Goal: Task Accomplishment & Management: Manage account settings

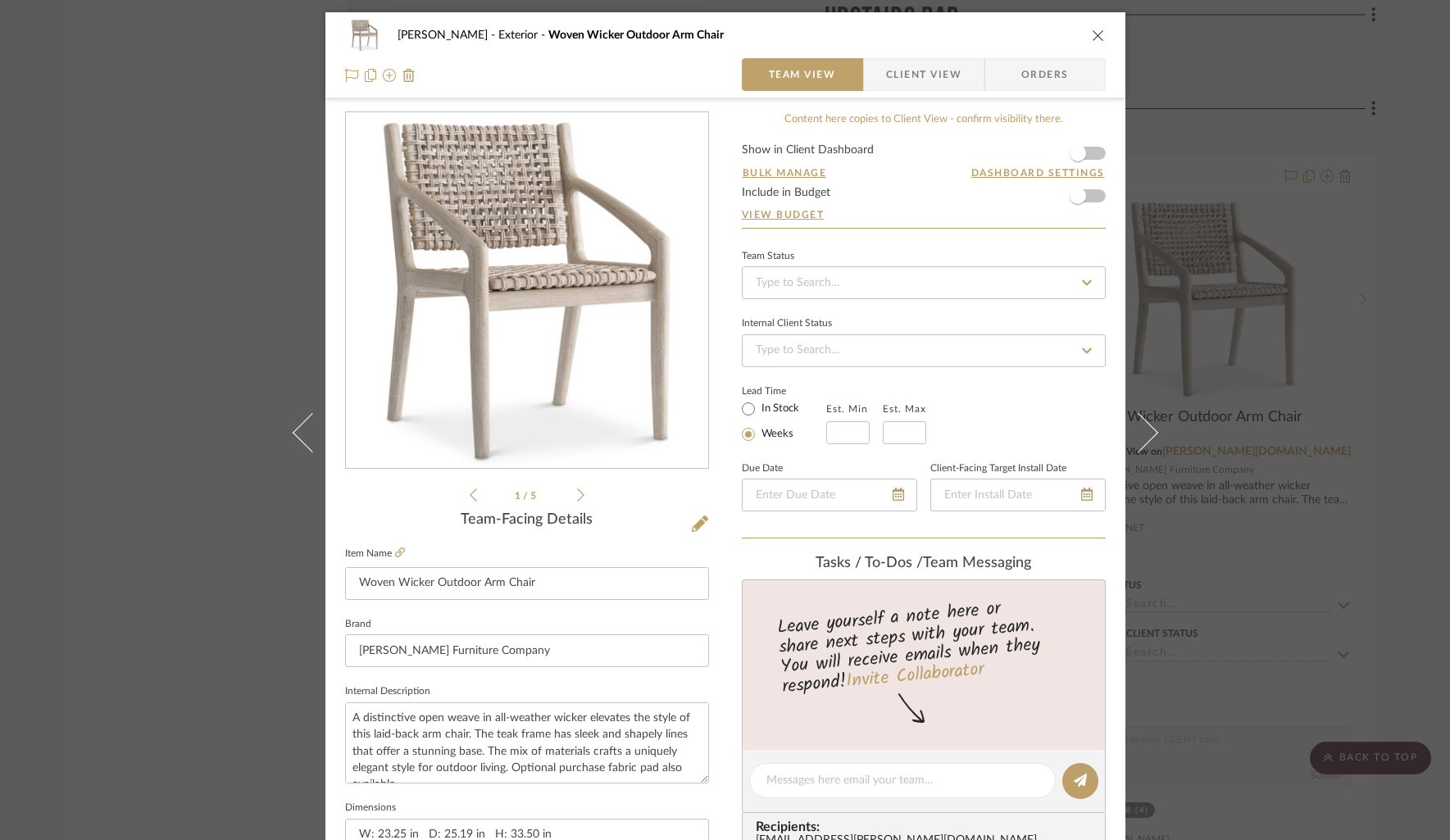
scroll to position [198, 0]
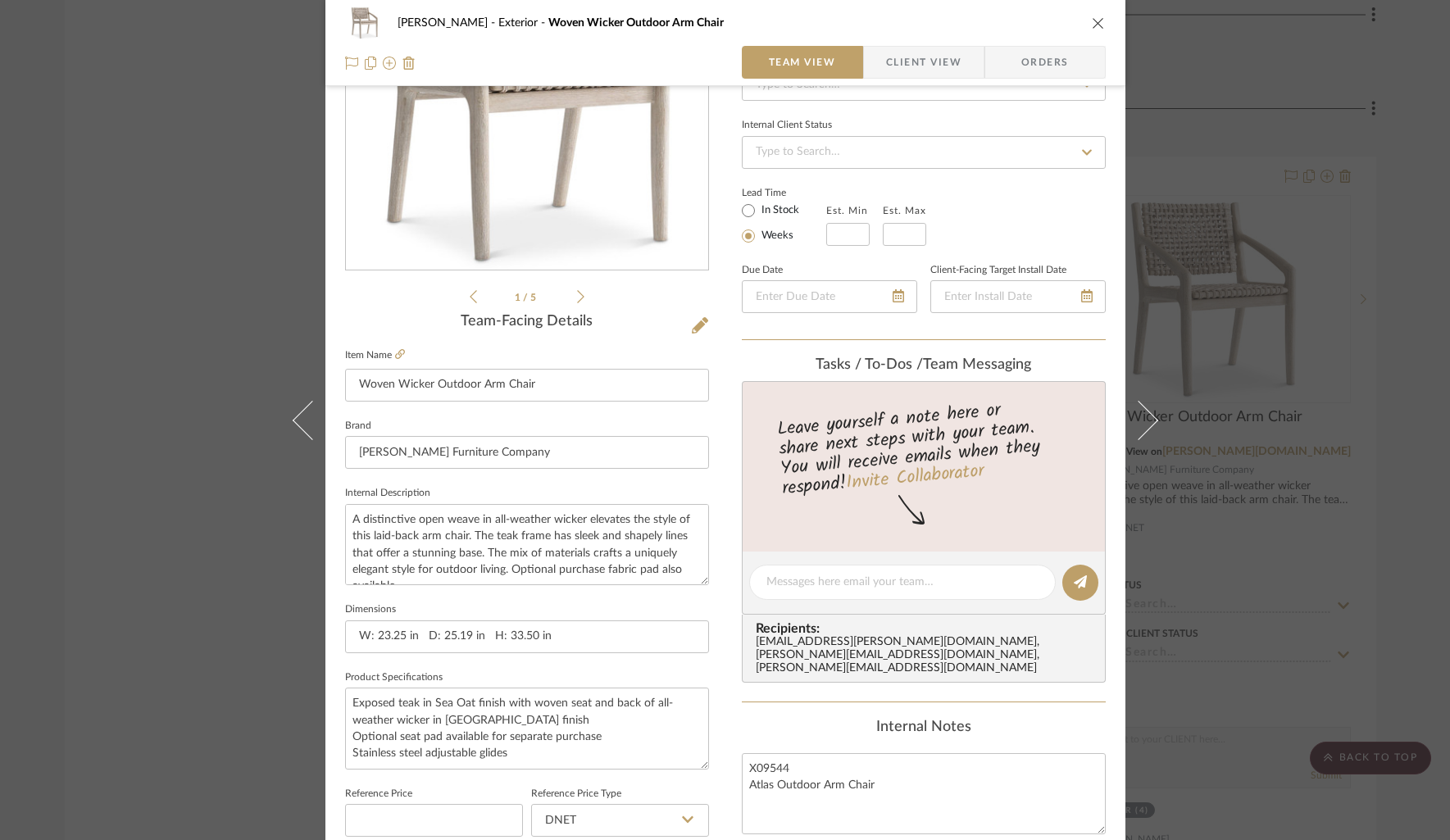
click at [1093, 21] on icon "close" at bounding box center [1098, 23] width 13 height 13
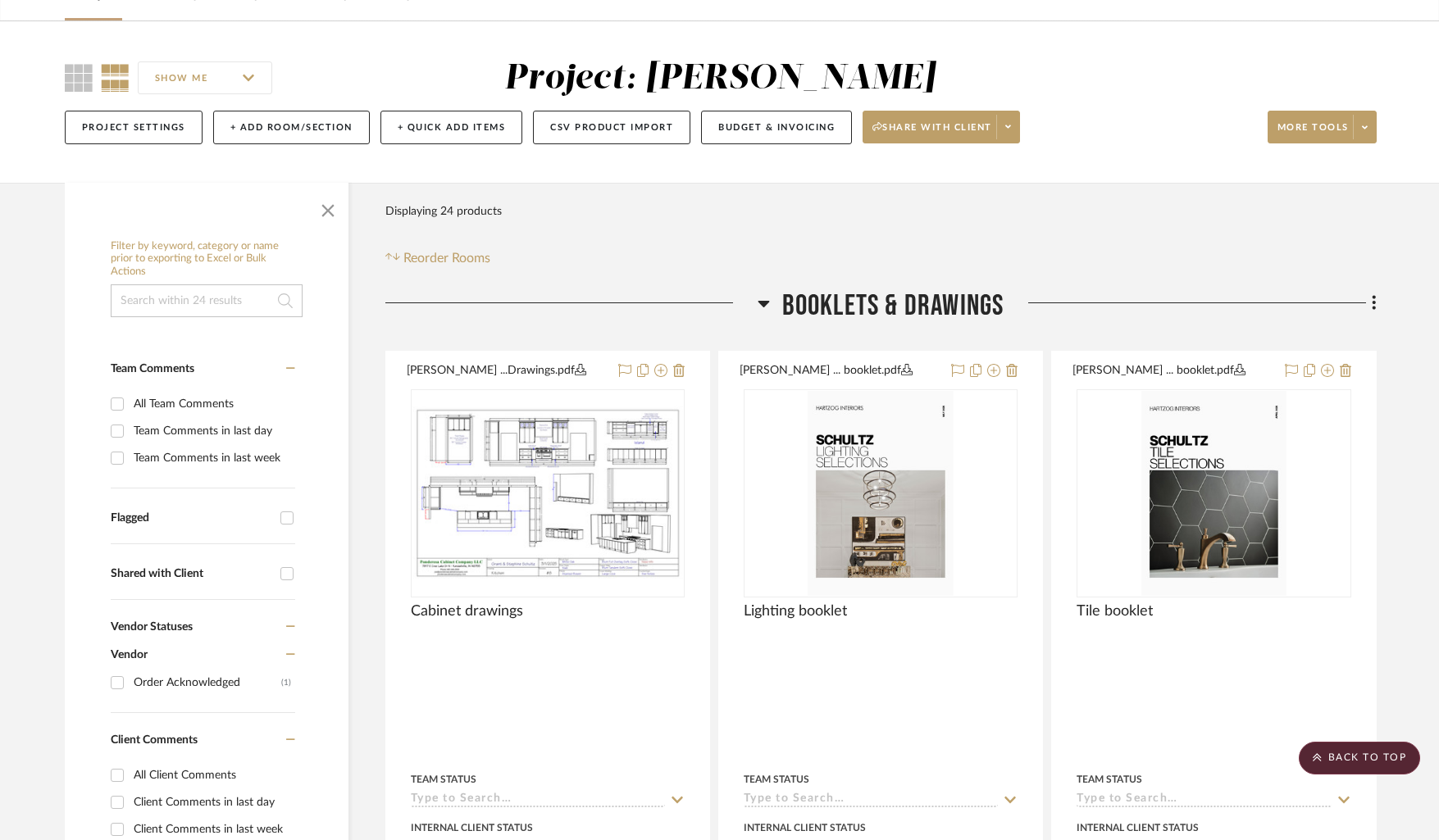
scroll to position [0, 0]
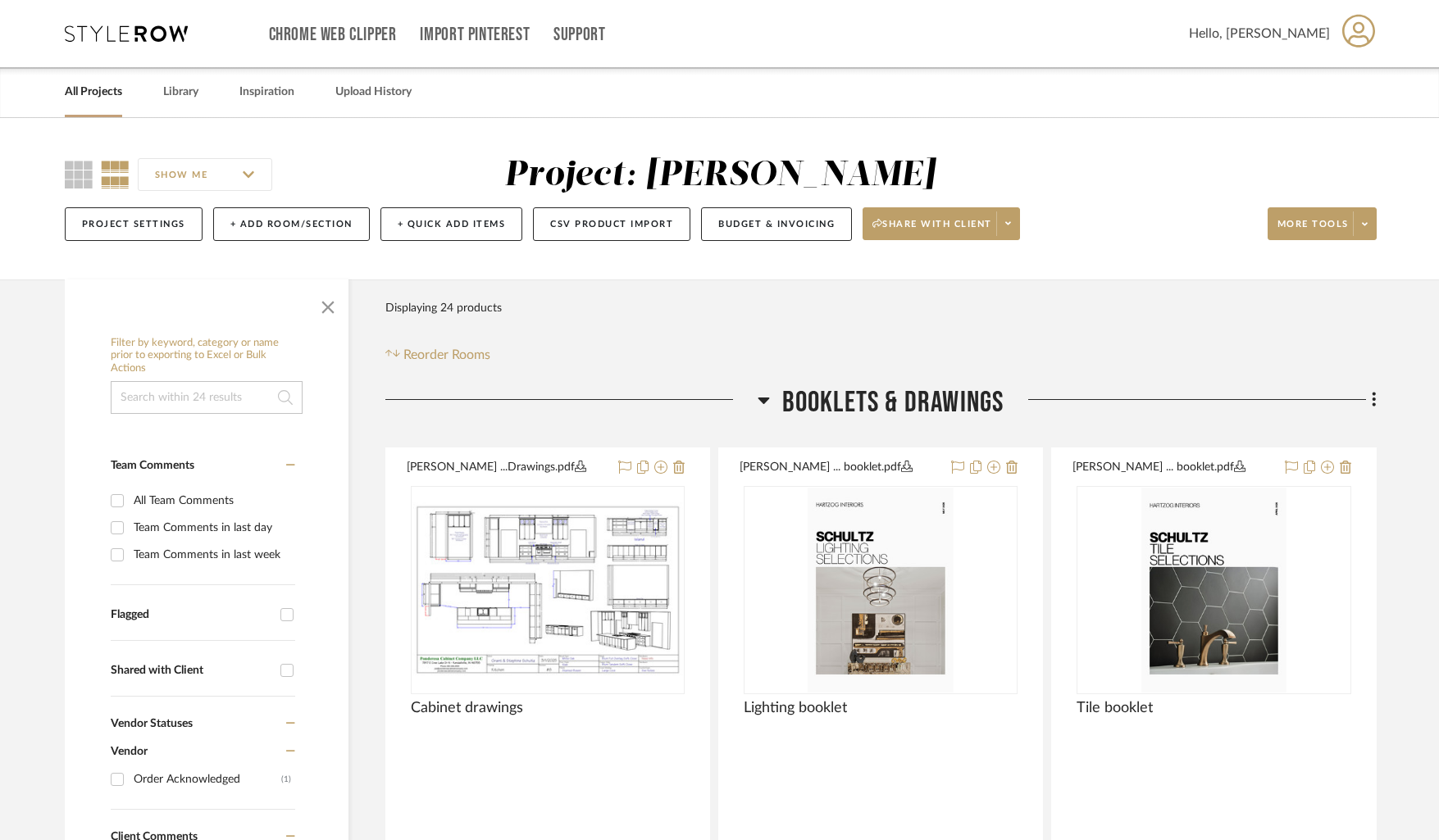
click at [110, 30] on icon at bounding box center [126, 33] width 123 height 16
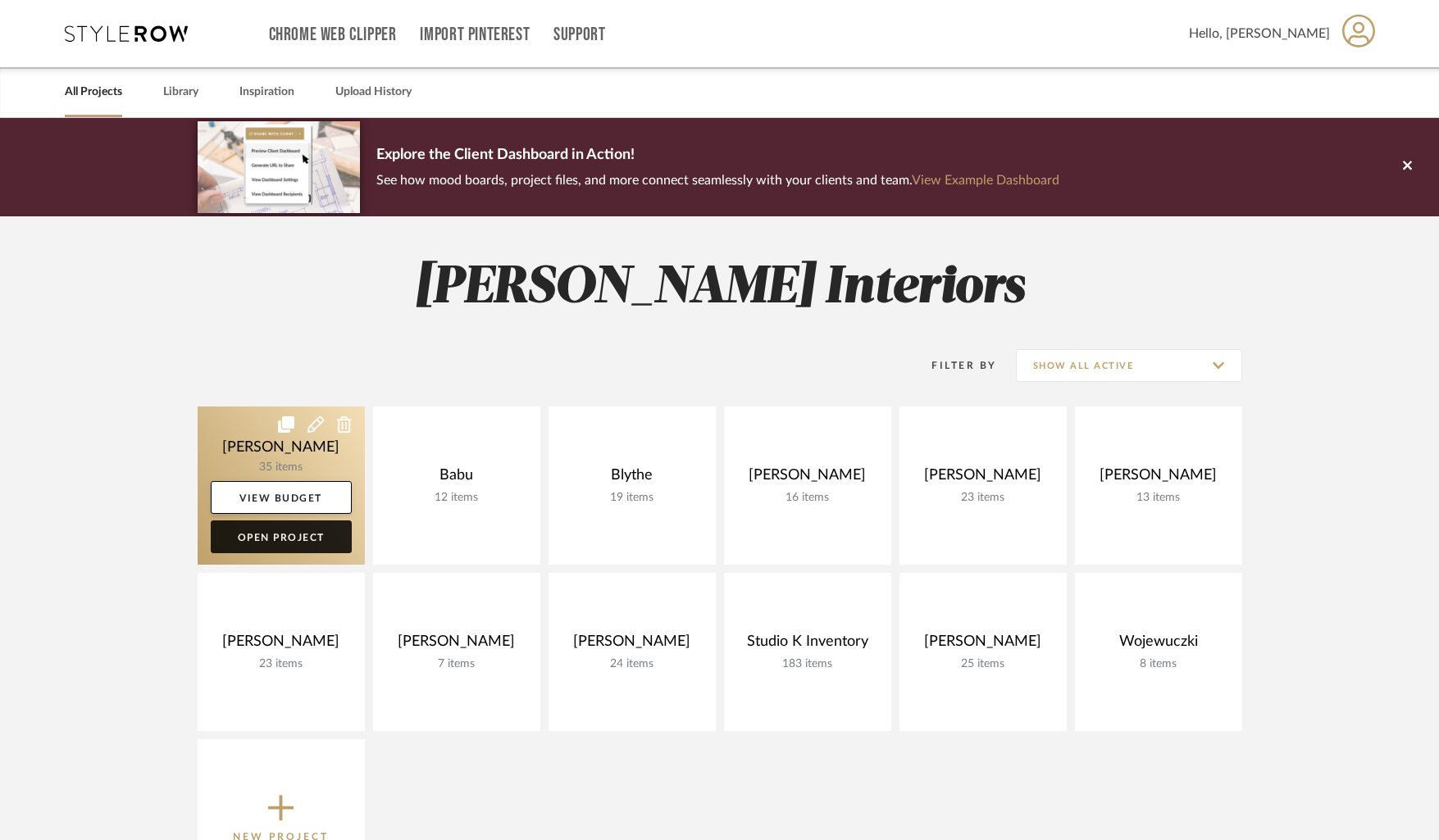
click at [284, 544] on link "Open Project" at bounding box center [280, 536] width 141 height 32
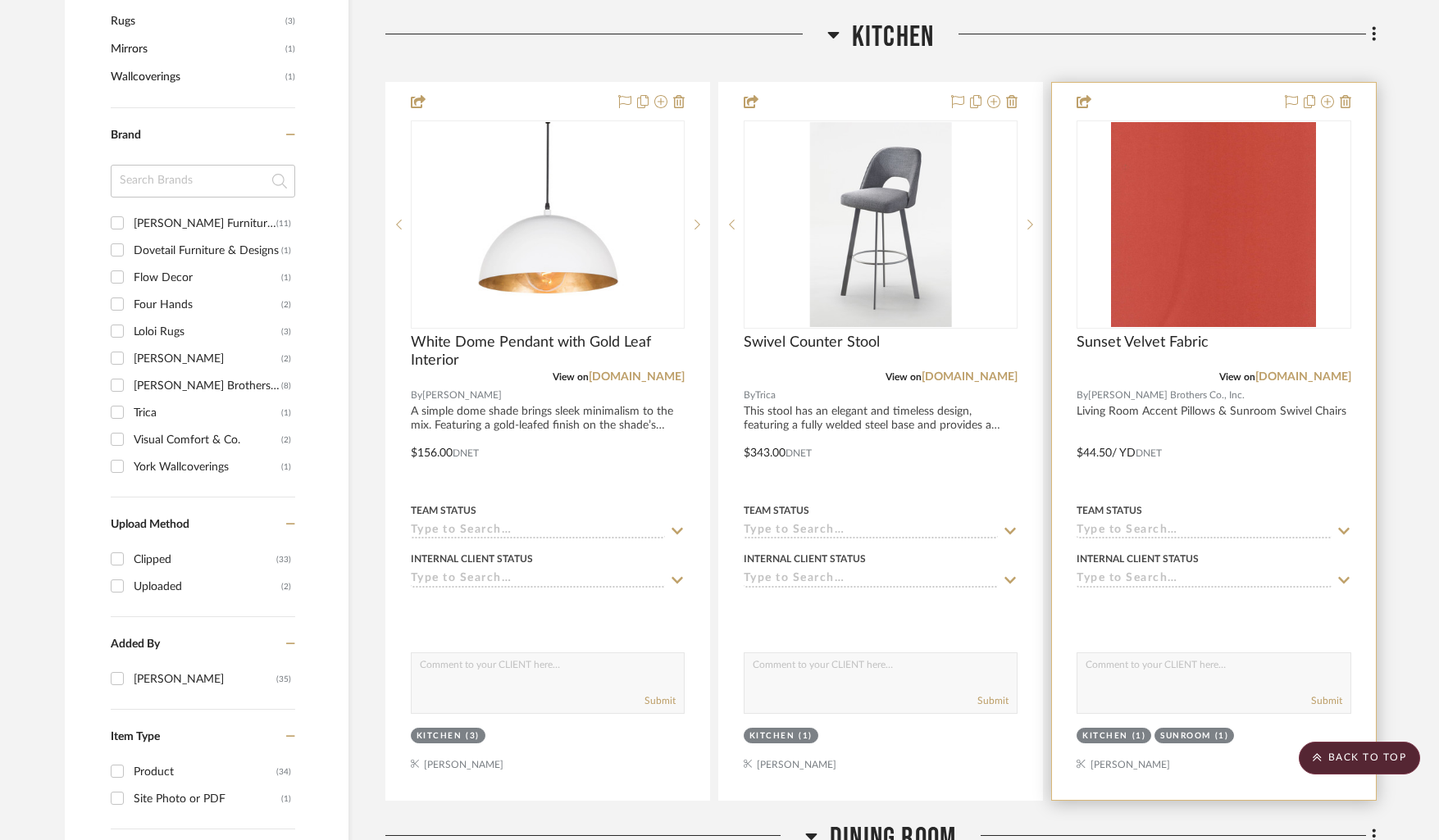
scroll to position [1211, 0]
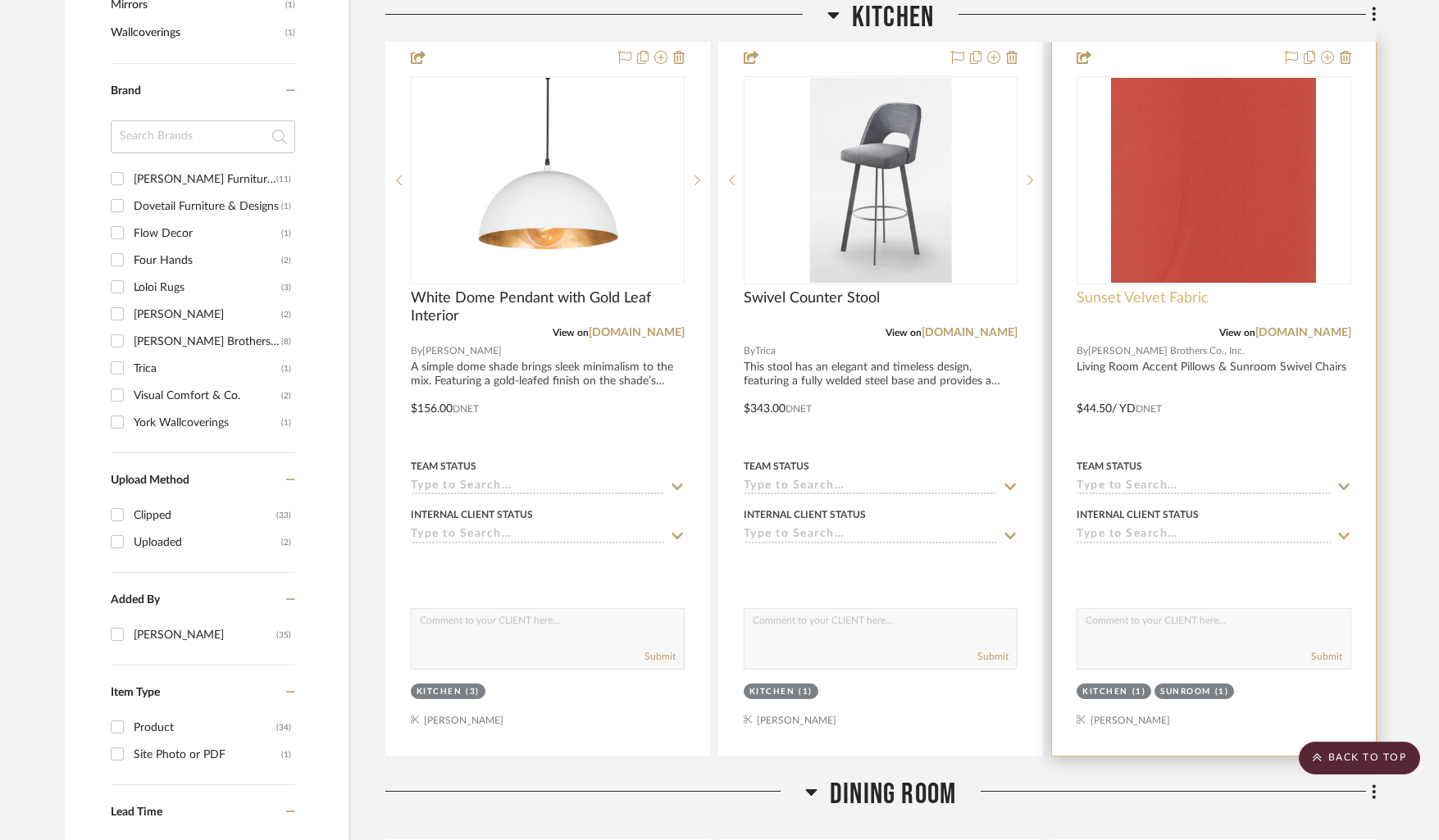
click at [1114, 295] on span "Sunset Velvet Fabric" at bounding box center [1143, 298] width 132 height 18
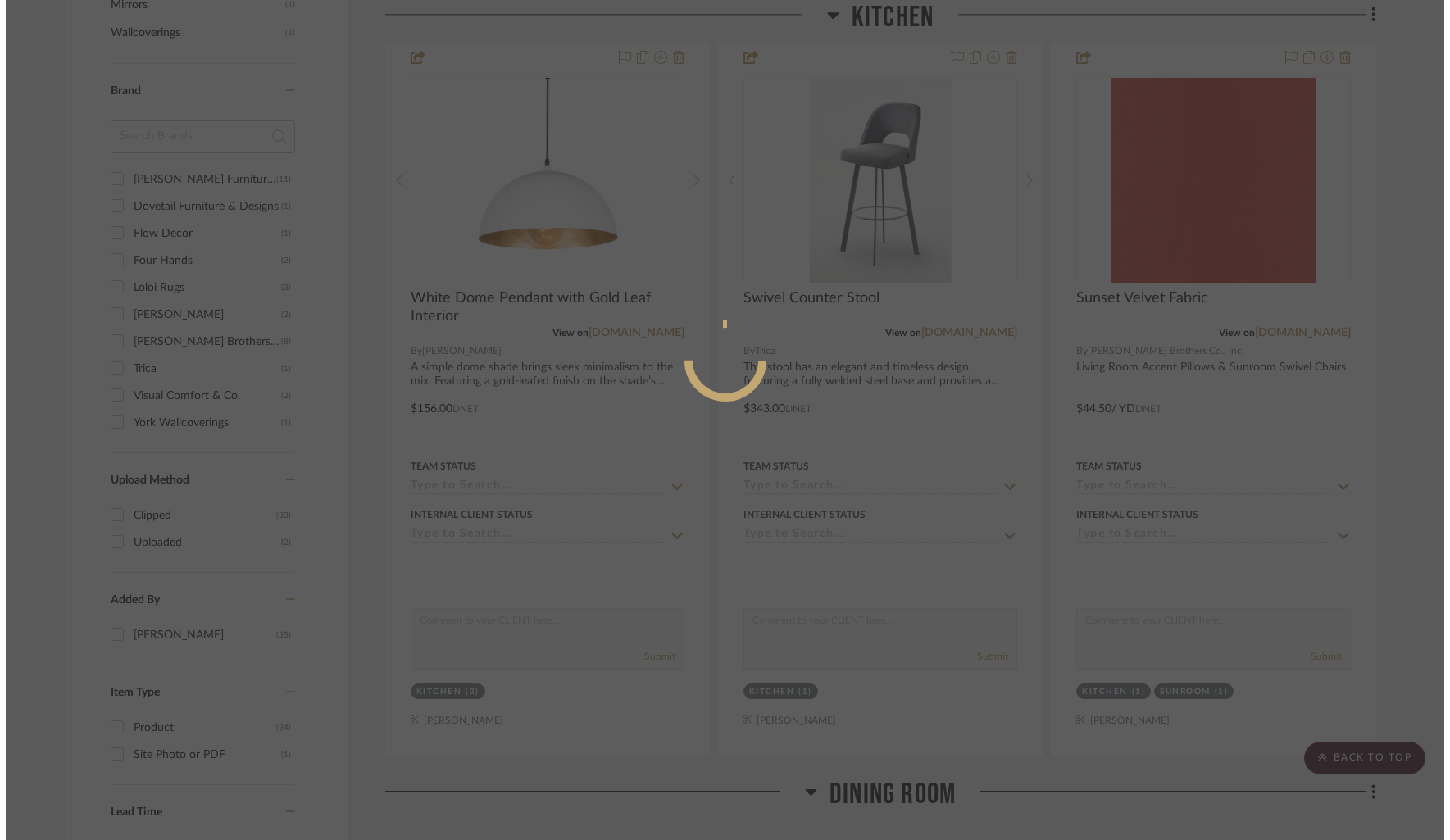
scroll to position [0, 0]
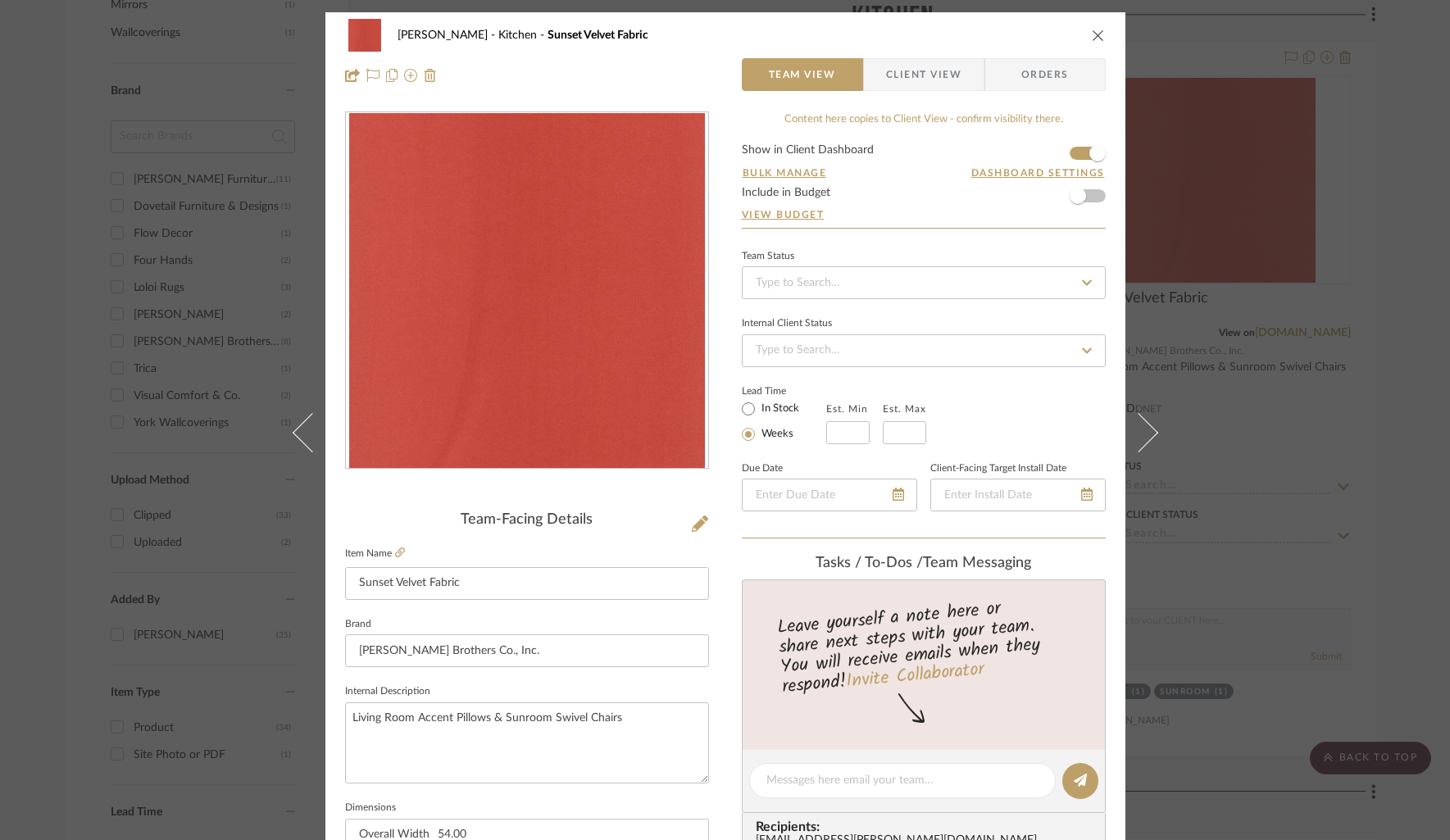
click at [1092, 32] on icon "close" at bounding box center [1098, 35] width 13 height 13
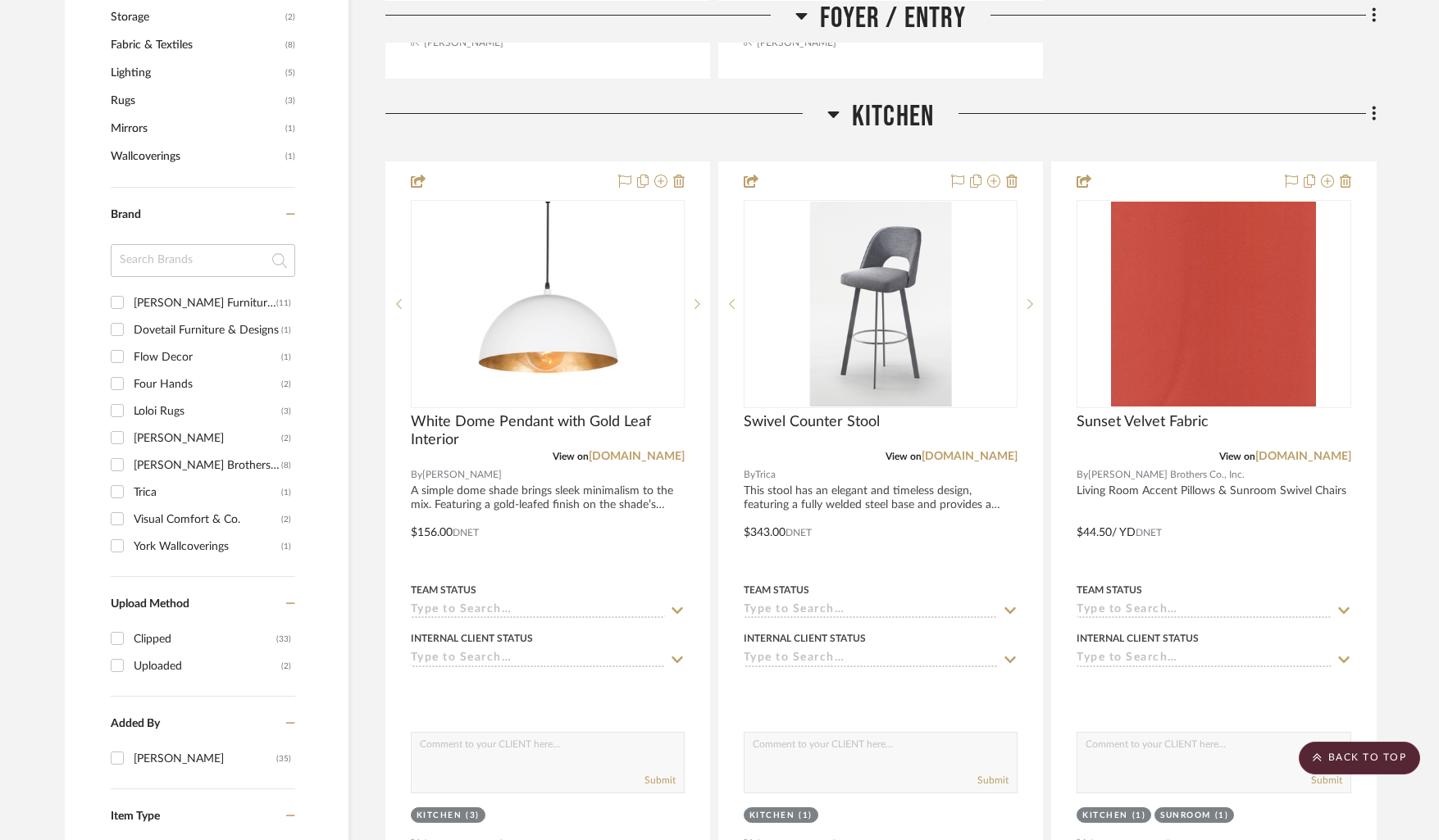
scroll to position [1051, 0]
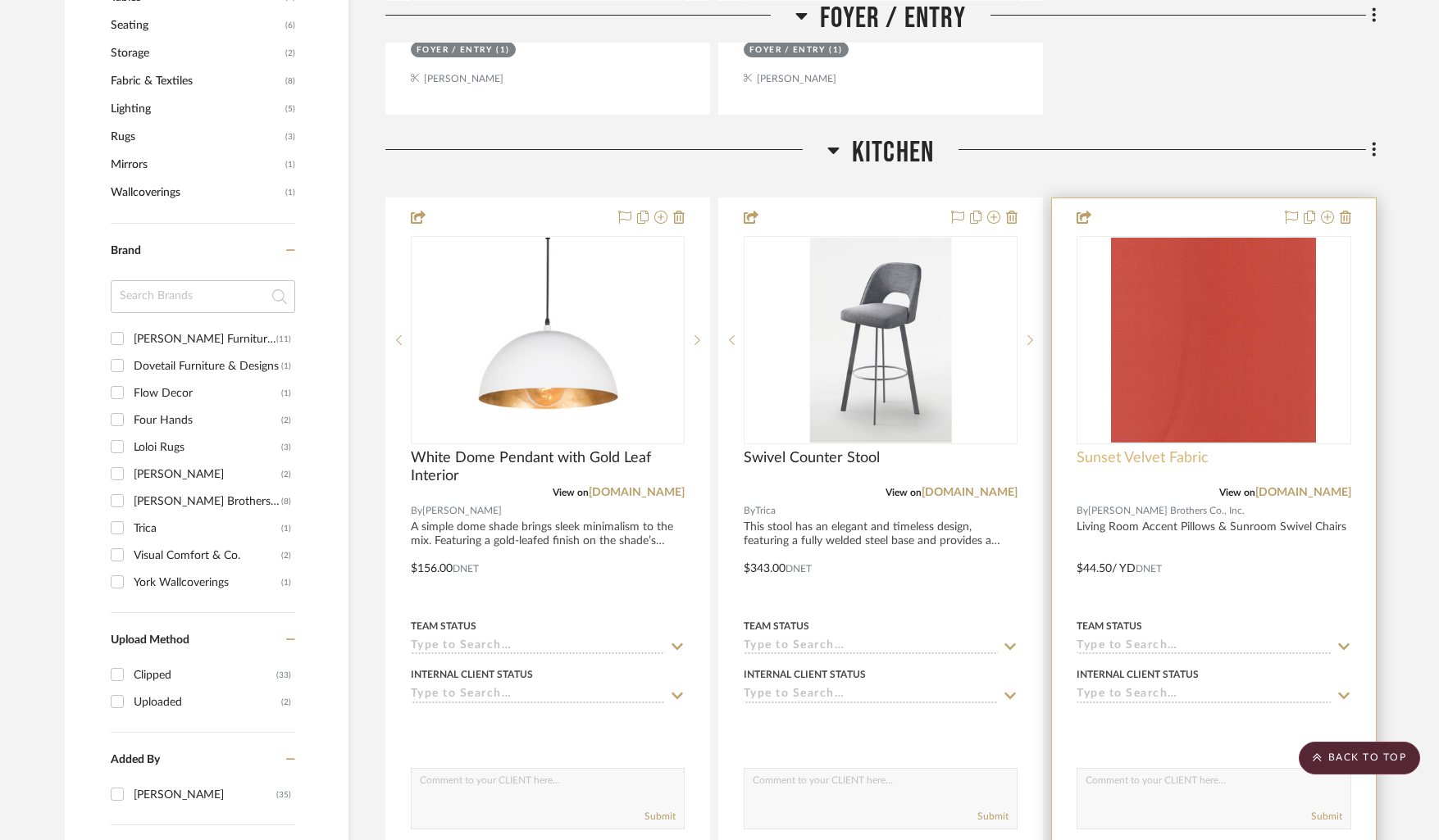
click at [1128, 457] on span "Sunset Velvet Fabric" at bounding box center [1143, 458] width 132 height 18
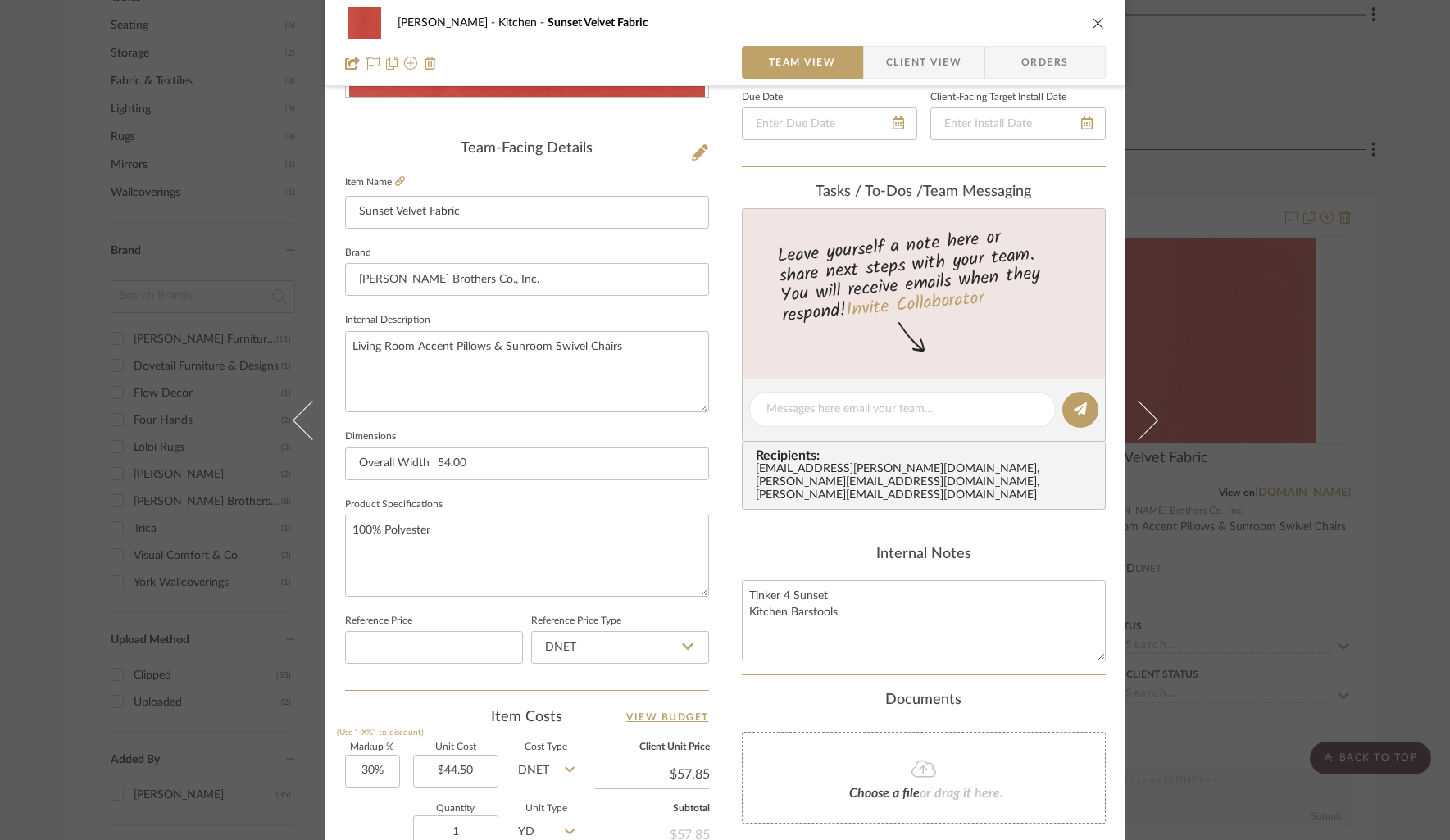
scroll to position [363, 0]
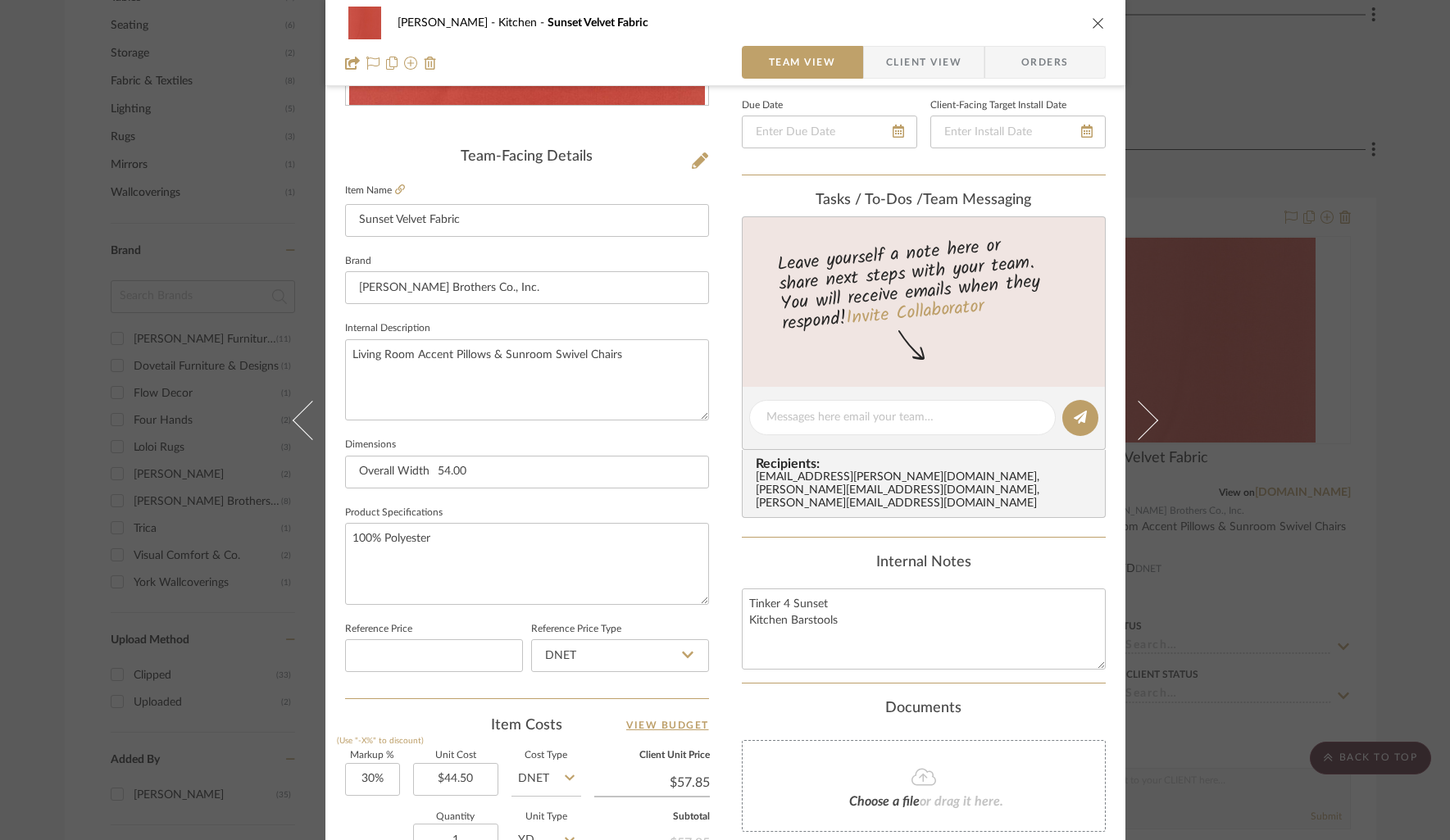
click at [921, 60] on span "Client View" at bounding box center [923, 62] width 76 height 32
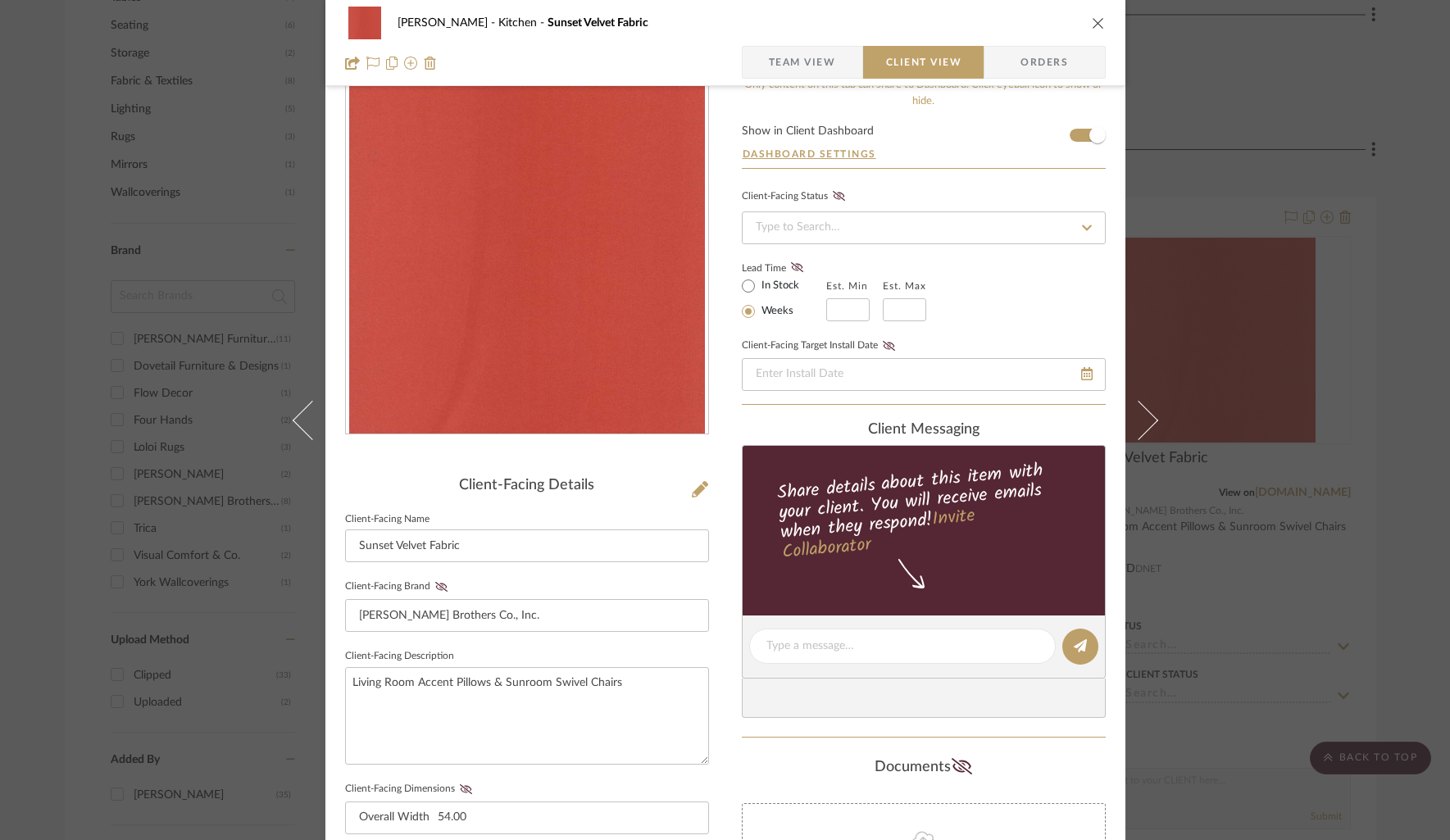
scroll to position [0, 0]
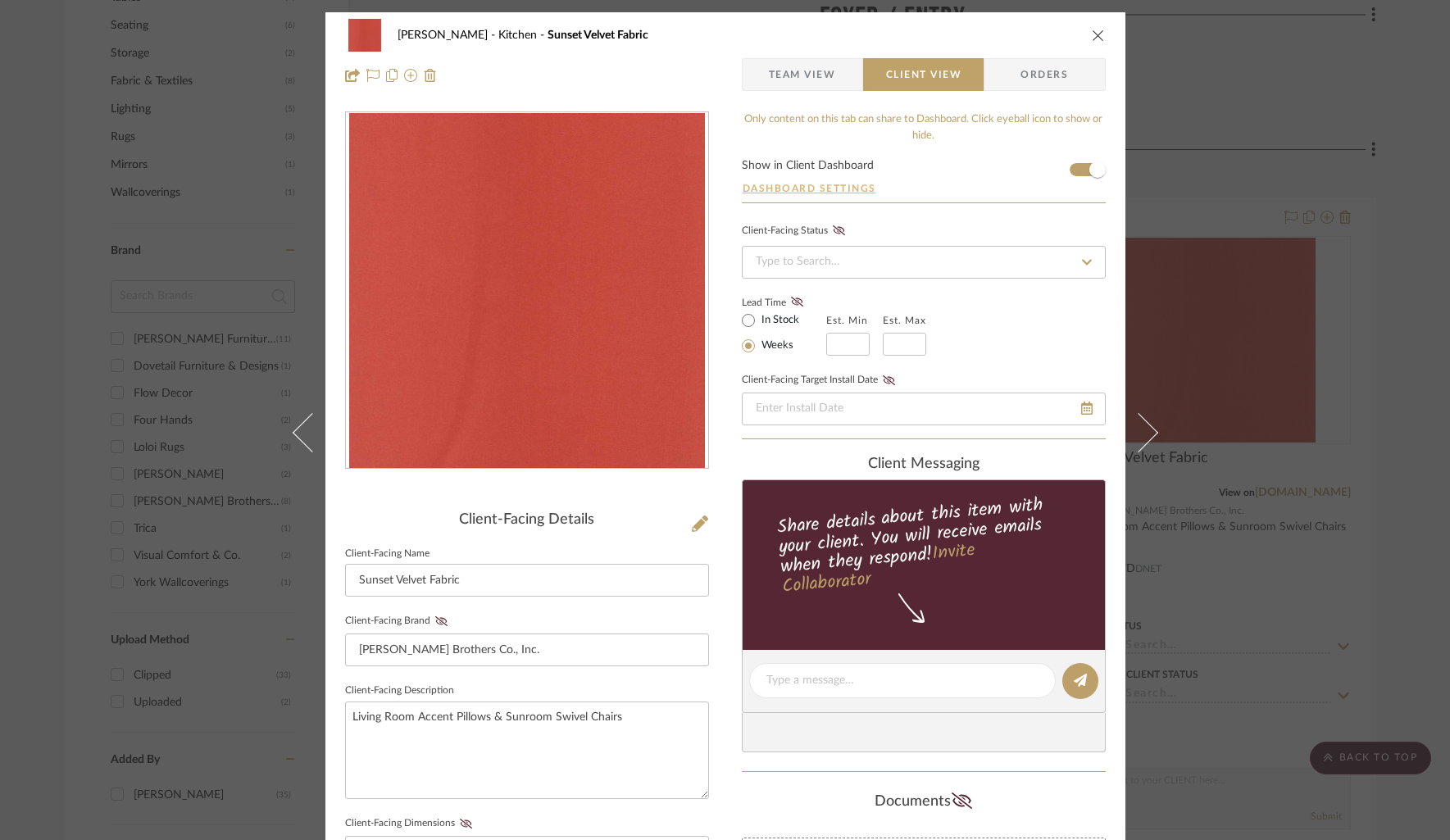
click at [819, 191] on button "Dashboard Settings" at bounding box center [809, 187] width 135 height 14
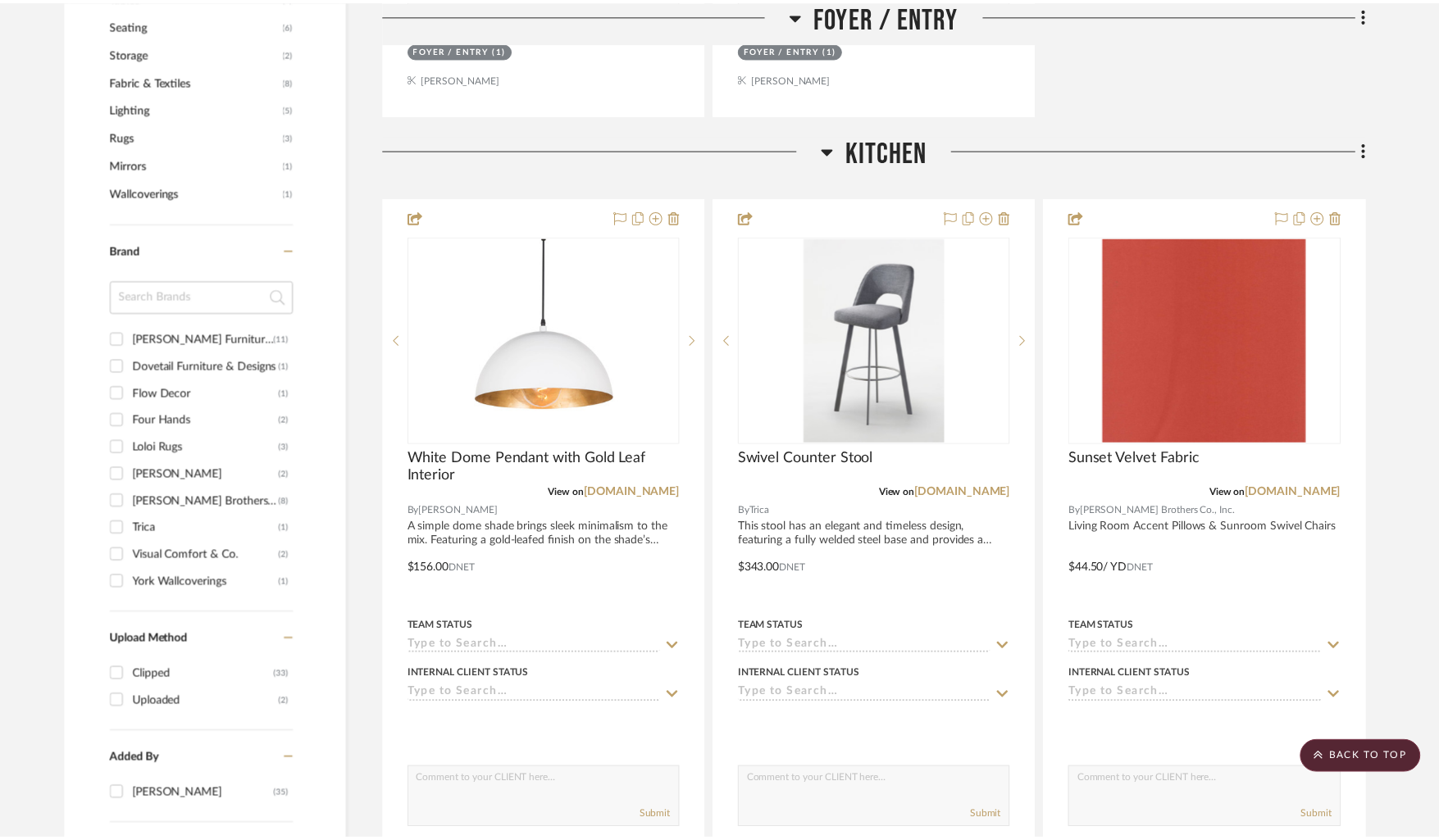
scroll to position [1051, 0]
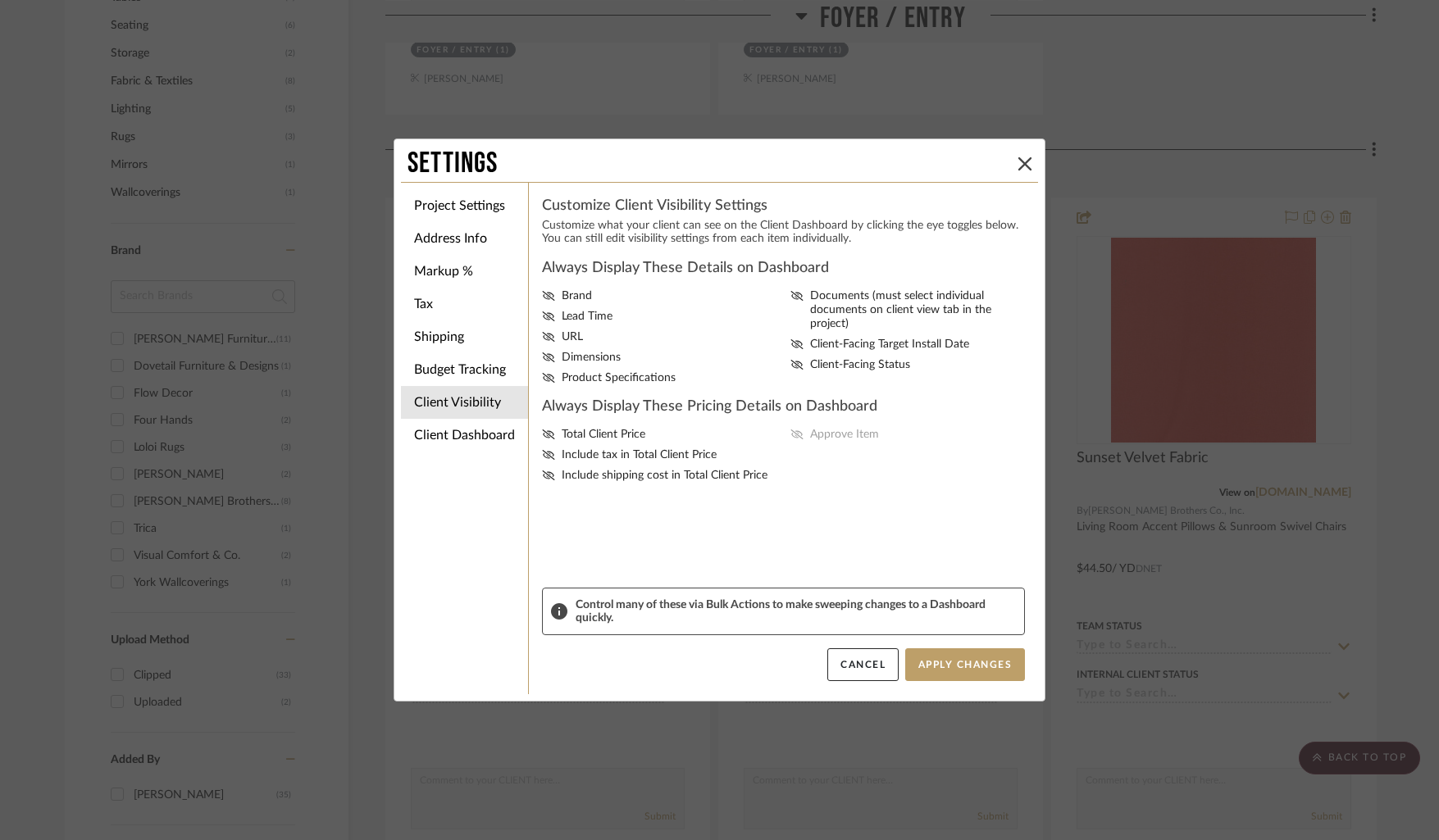
click at [1020, 163] on icon at bounding box center [1025, 164] width 13 height 13
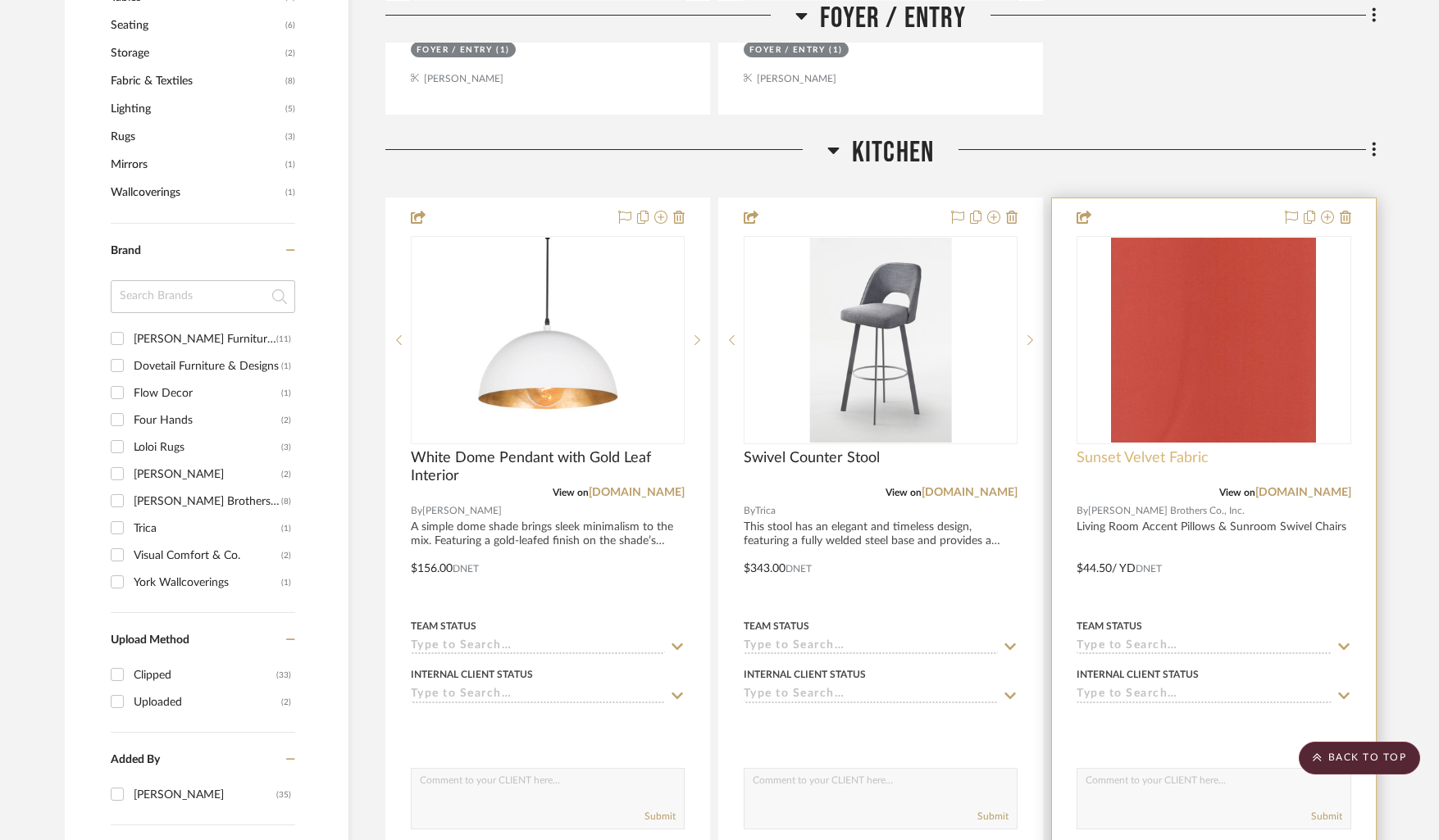
click at [1106, 452] on span "Sunset Velvet Fabric" at bounding box center [1143, 458] width 132 height 18
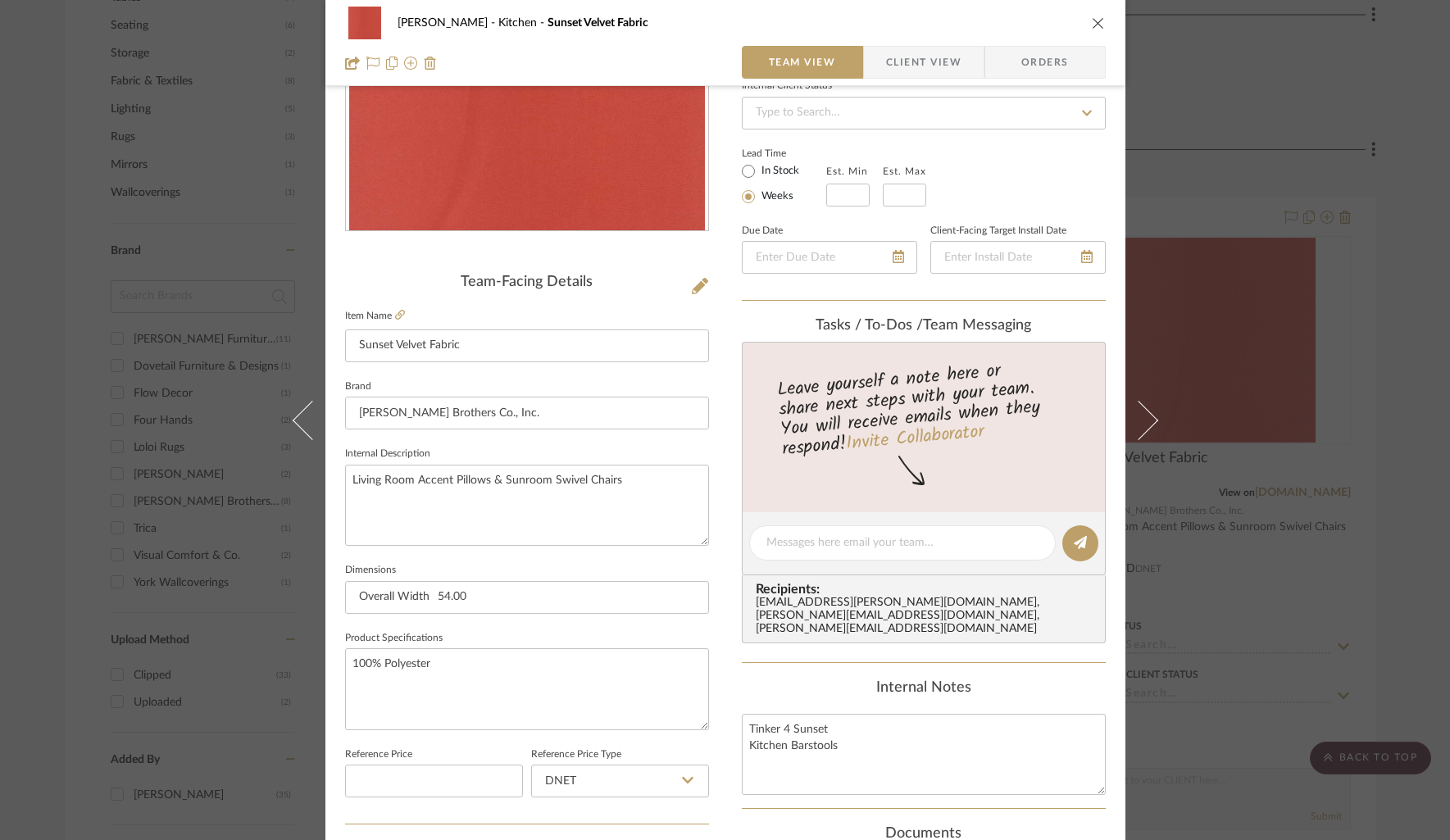
scroll to position [244, 0]
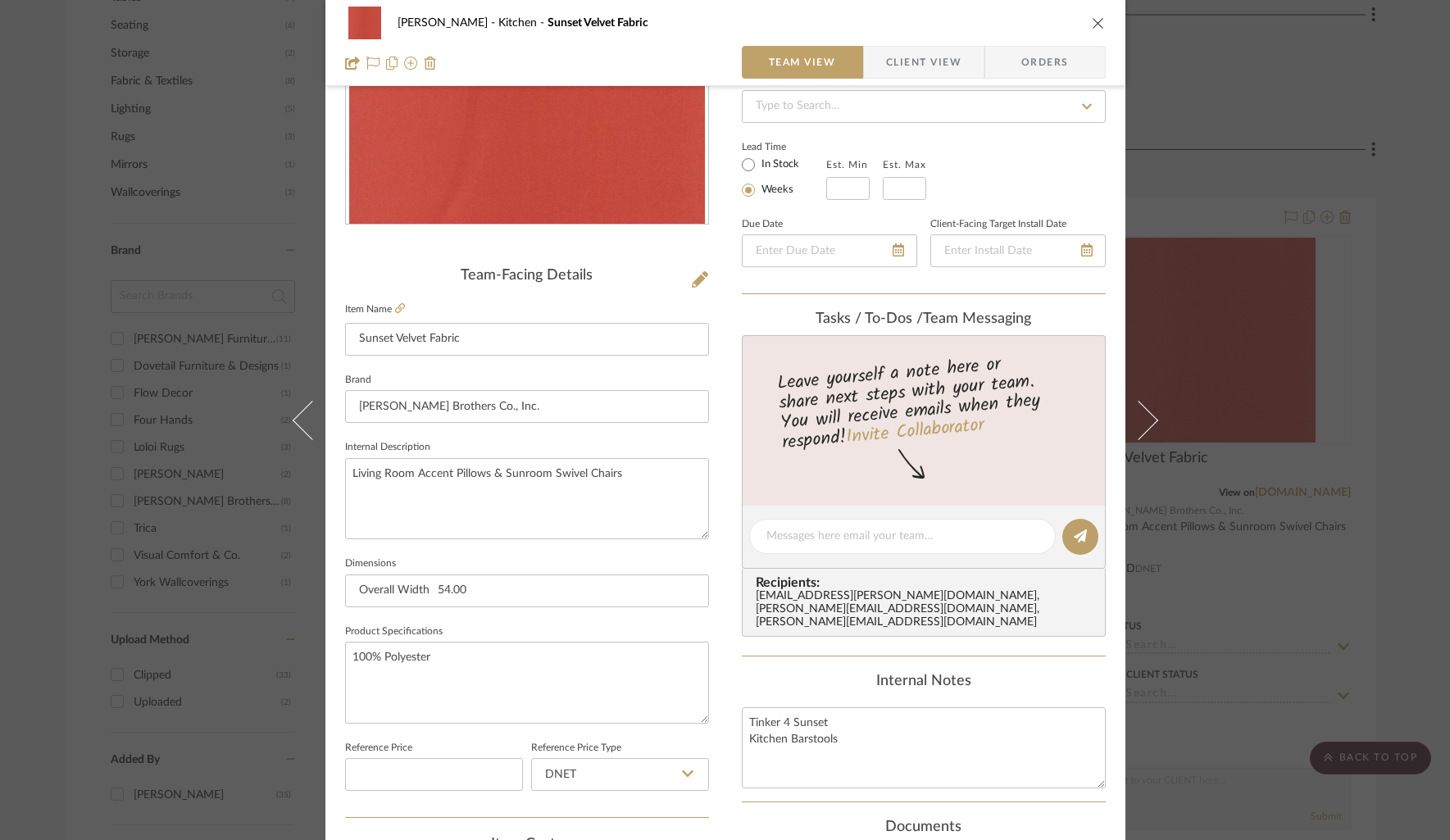
click at [1096, 30] on button "close" at bounding box center [1097, 22] width 14 height 14
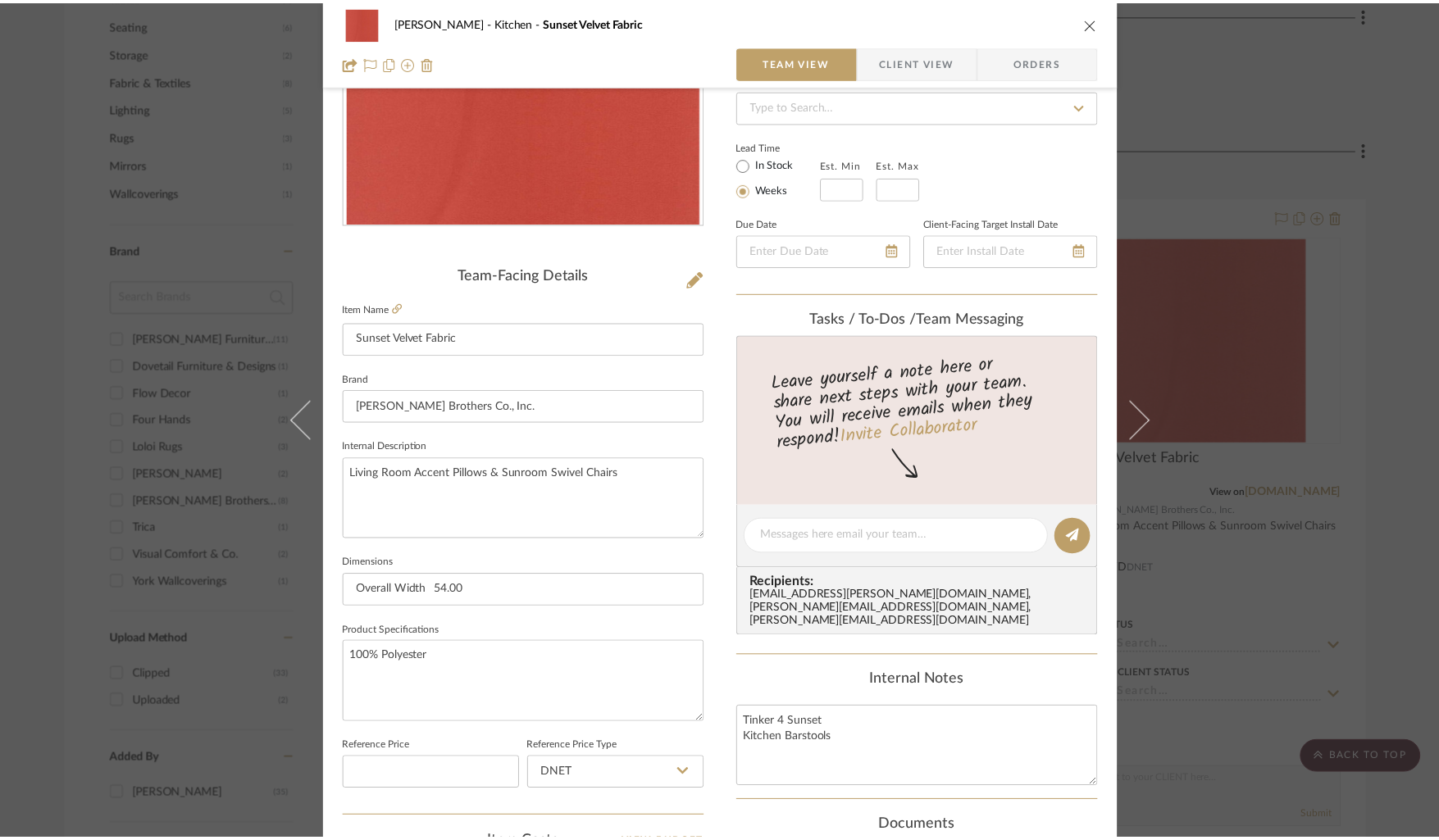
scroll to position [1051, 0]
